Goal: Information Seeking & Learning: Check status

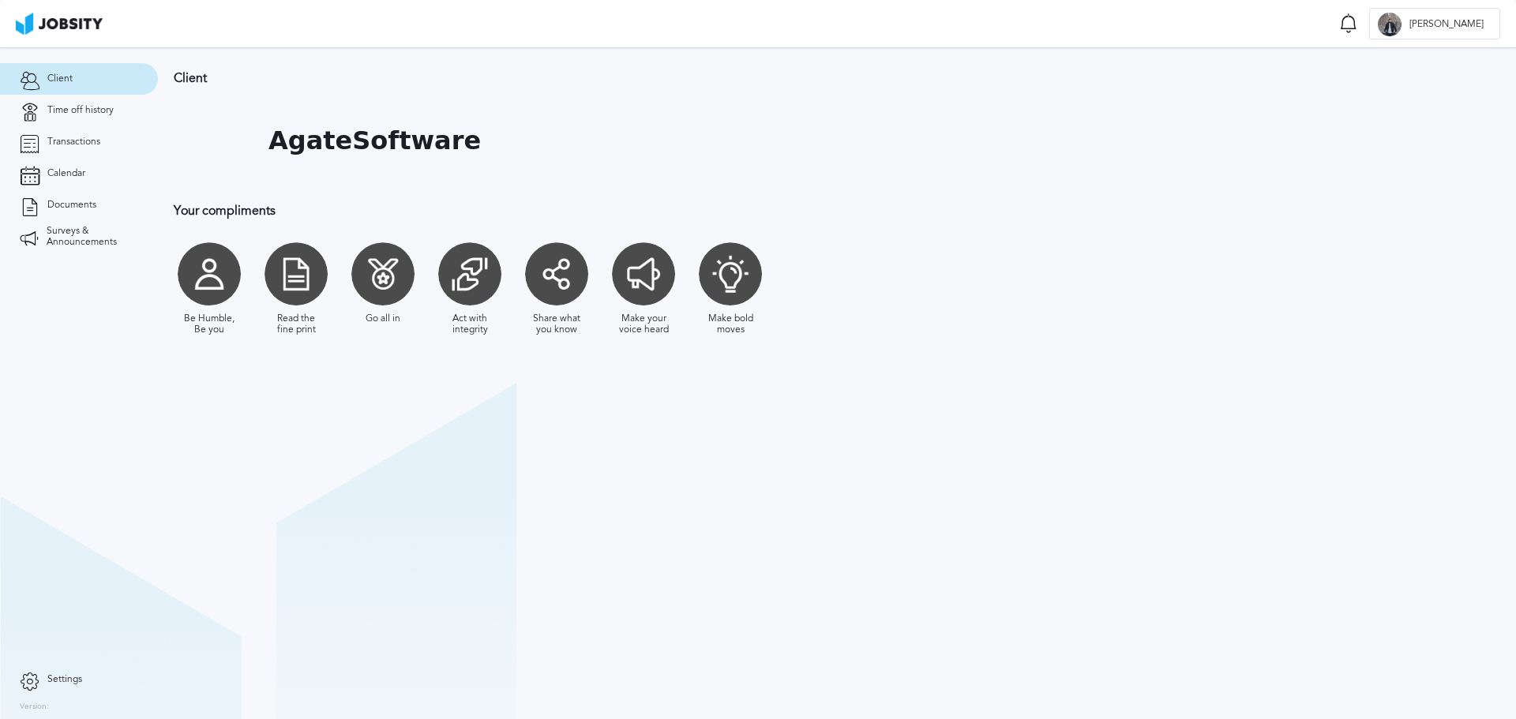
drag, startPoint x: 77, startPoint y: 106, endPoint x: 140, endPoint y: 92, distance: 63.8
click at [77, 106] on span "Time off history" at bounding box center [80, 110] width 66 height 11
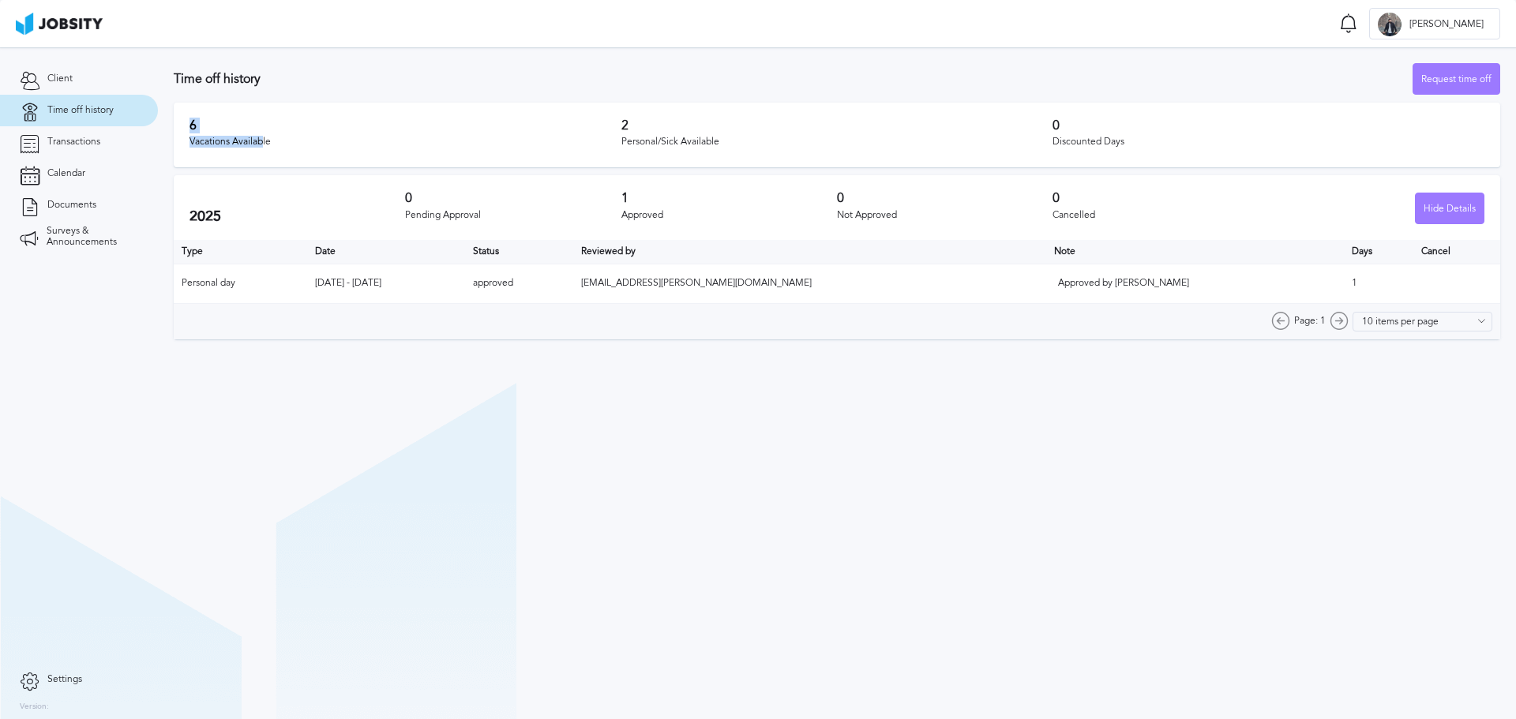
drag, startPoint x: 180, startPoint y: 133, endPoint x: 262, endPoint y: 139, distance: 82.3
click at [262, 139] on div "6 Vacations Available 2 Personal/Sick Available 0 Discounted Days" at bounding box center [837, 135] width 1326 height 65
click at [337, 137] on div "Vacations Available" at bounding box center [405, 142] width 432 height 11
drag, startPoint x: 688, startPoint y: 138, endPoint x: 736, endPoint y: 144, distance: 48.5
click at [736, 144] on div "6 Vacations Available 2 Personal/Sick Available 0 Discounted Days" at bounding box center [837, 135] width 1326 height 65
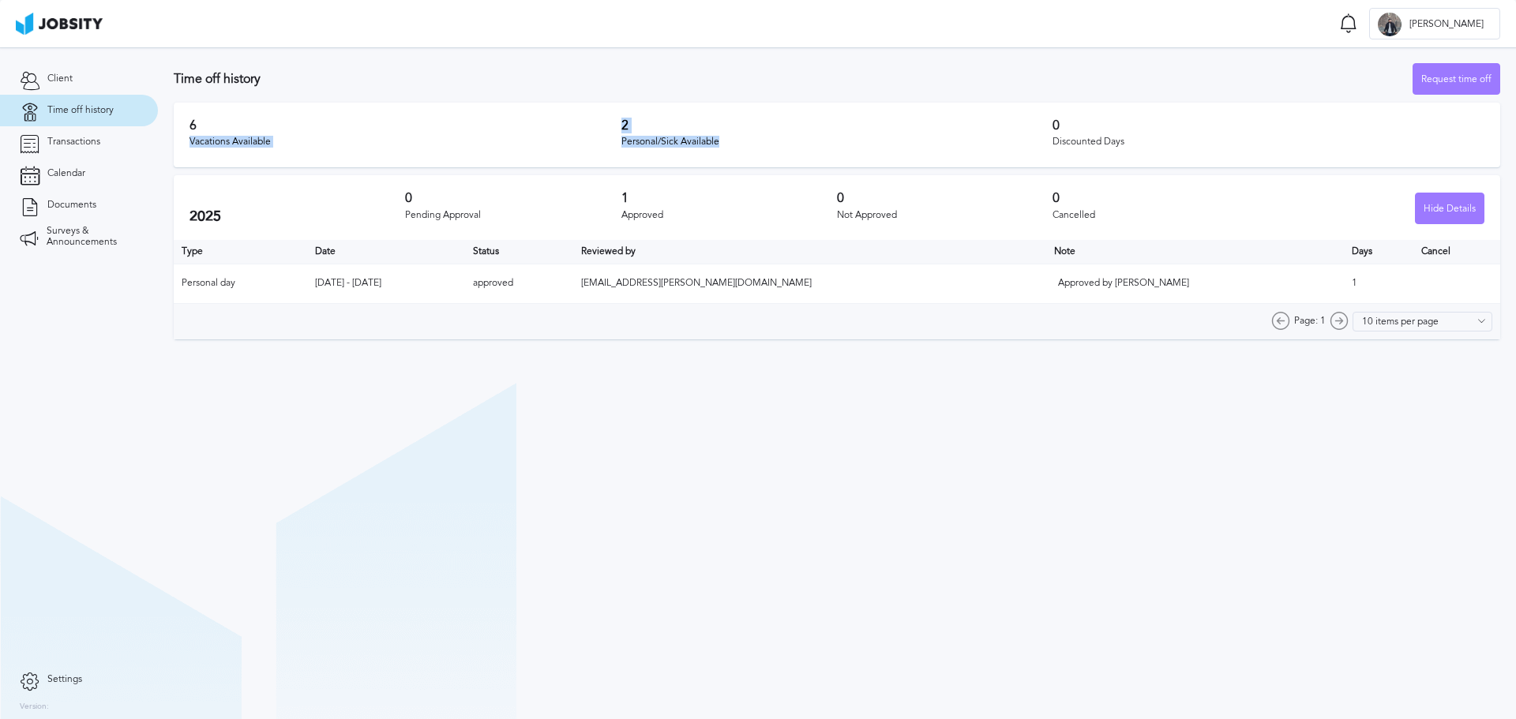
click at [776, 142] on div "Personal/Sick Available" at bounding box center [837, 142] width 432 height 11
click at [564, 418] on section "Time off history Request time off 6 Vacations Available 2 Personal/Sick Availab…" at bounding box center [837, 383] width 1358 height 672
drag, startPoint x: 394, startPoint y: 197, endPoint x: 485, endPoint y: 197, distance: 90.8
click at [469, 201] on div "2025 0 Pending Approval 1 Approved 0 Not Approved 0 Cancelled Hide Details" at bounding box center [837, 207] width 1326 height 65
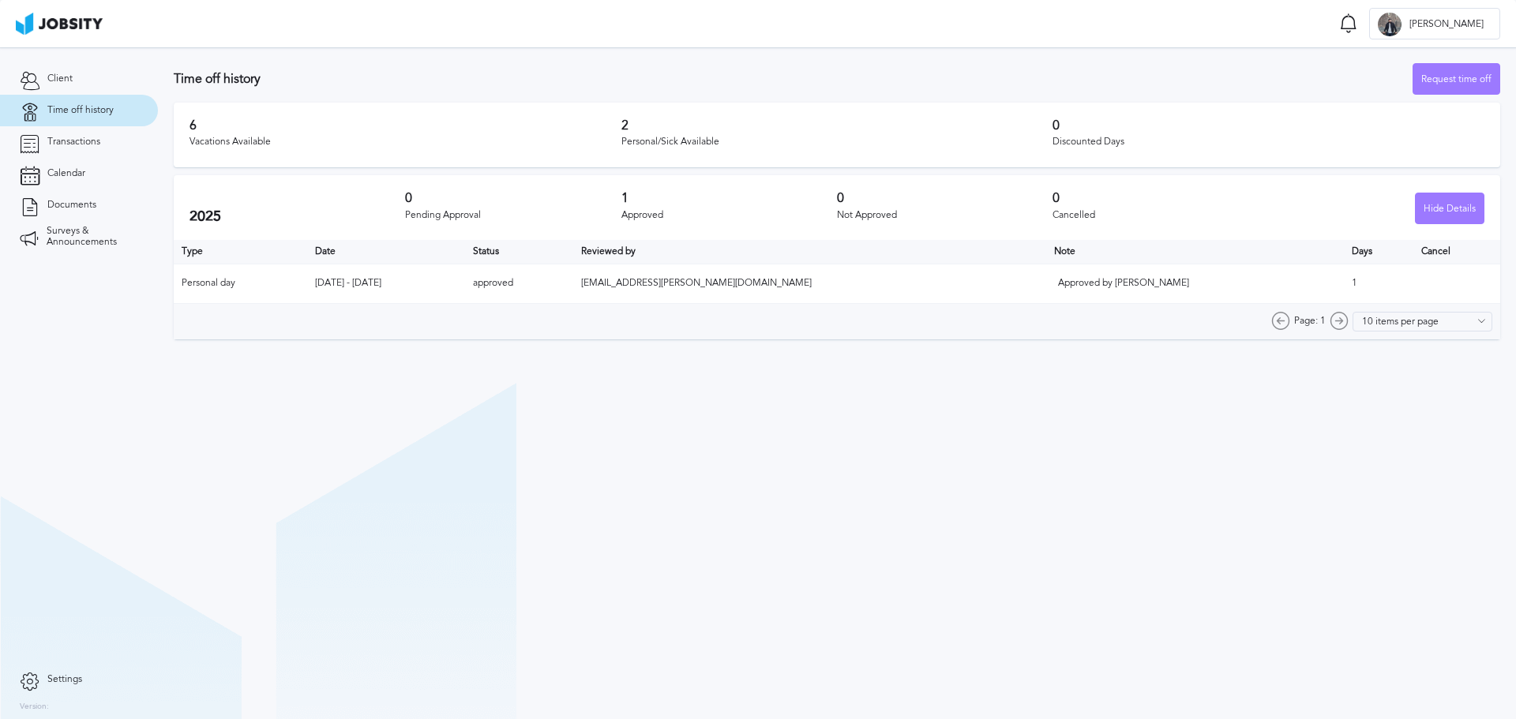
click at [635, 443] on section "Time off history Request time off 6 Vacations Available 2 Personal/Sick Availab…" at bounding box center [837, 383] width 1358 height 672
click at [774, 419] on section "Time off history Request time off 6 Vacations Available 2 Personal/Sick Availab…" at bounding box center [837, 383] width 1358 height 672
drag, startPoint x: 617, startPoint y: 145, endPoint x: 751, endPoint y: 150, distance: 133.5
click at [751, 150] on div "6 Vacations Available 2 Personal/Sick Available 0 Discounted Days" at bounding box center [837, 135] width 1326 height 65
click at [760, 150] on div "2 Personal/Sick Available" at bounding box center [837, 134] width 432 height 33
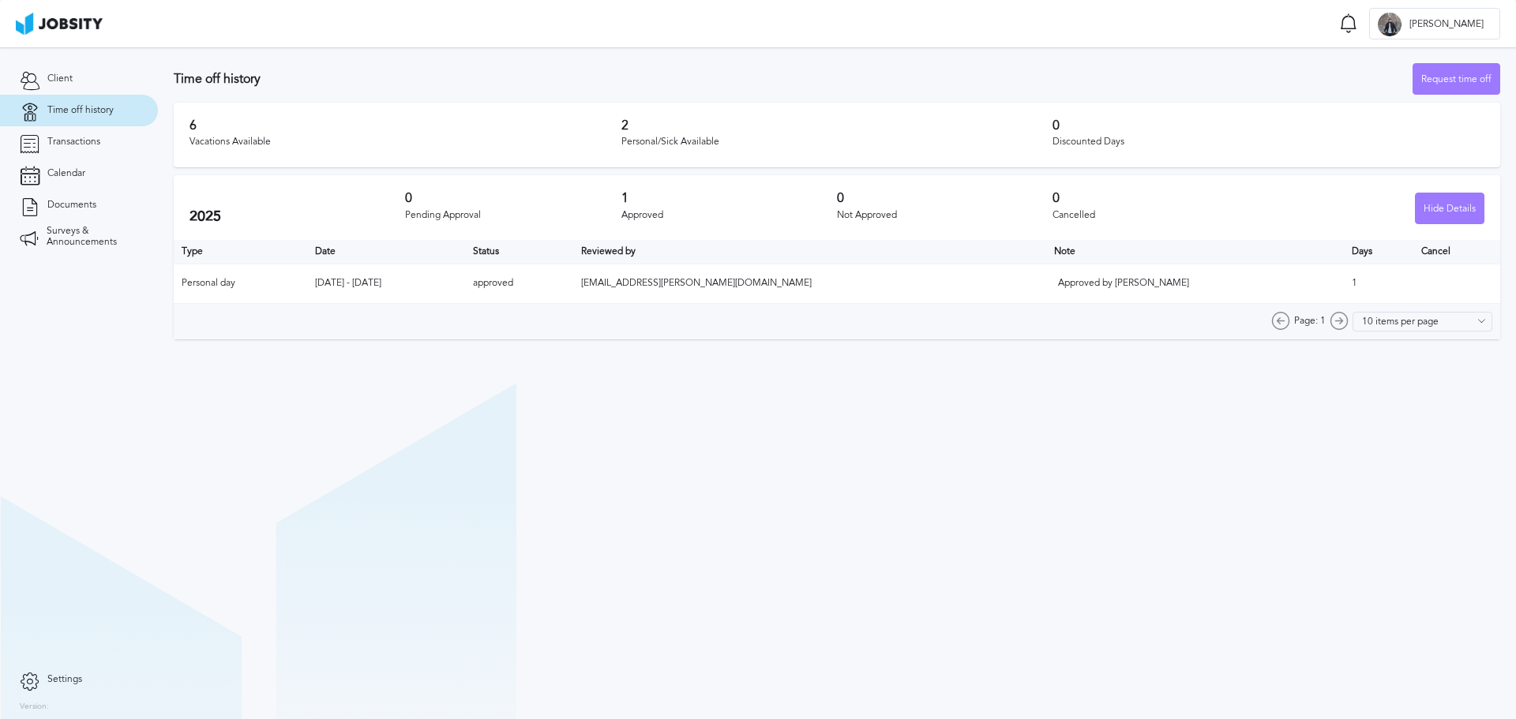
click at [706, 459] on section "Time off history Request time off 6 Vacations Available 2 Personal/Sick Availab…" at bounding box center [837, 383] width 1358 height 672
